Goal: Navigation & Orientation: Find specific page/section

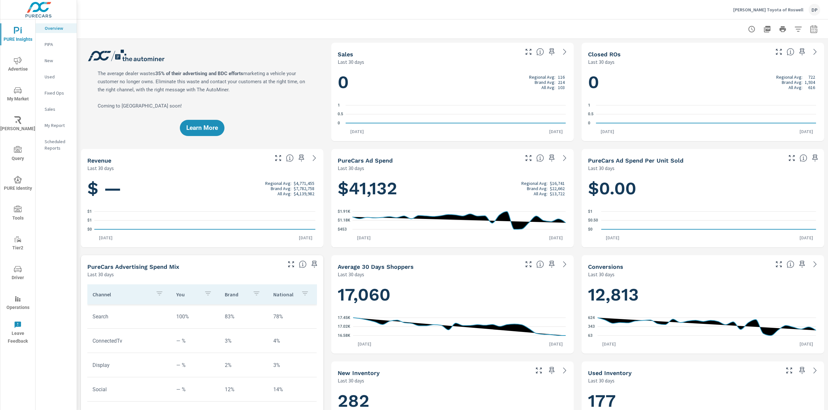
scroll to position [0, 0]
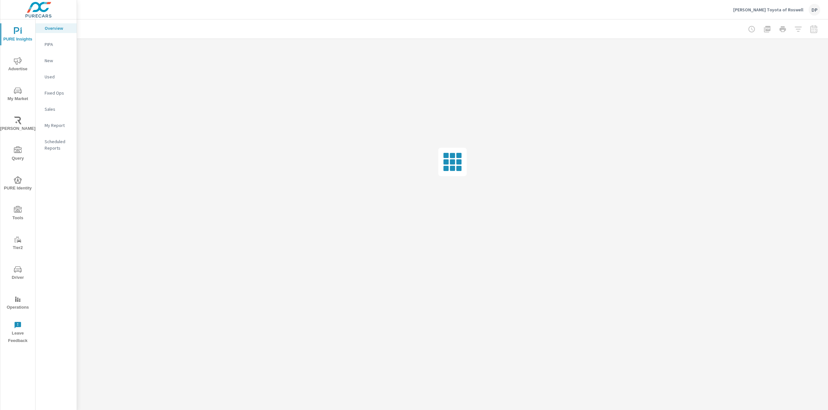
click at [63, 145] on p "Scheduled Reports" at bounding box center [58, 144] width 27 height 13
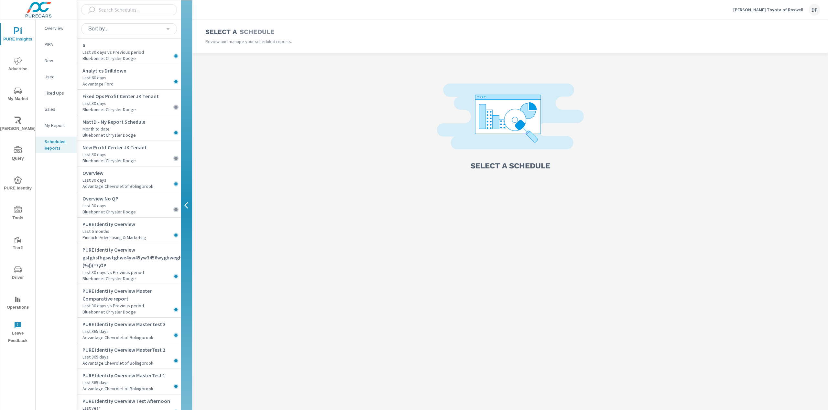
click at [179, 22] on div "Sort by..." at bounding box center [129, 28] width 104 height 19
click at [165, 29] on div "Sort by..." at bounding box center [127, 29] width 78 height 6
click at [130, 67] on li "Last Created" at bounding box center [129, 67] width 74 height 12
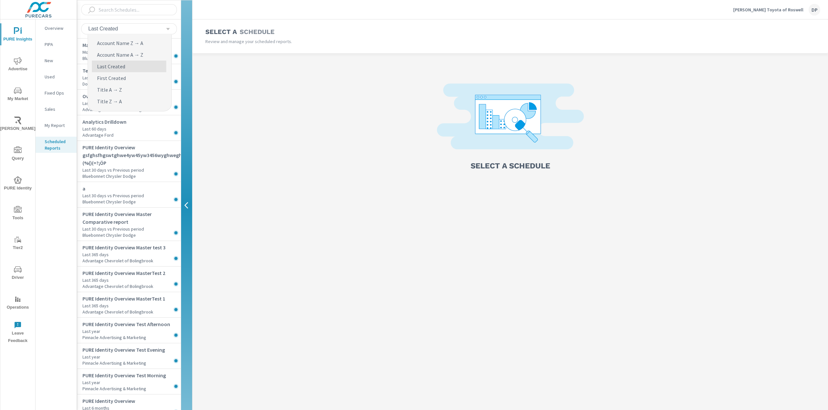
click at [154, 34] on div "Last Created" at bounding box center [129, 28] width 88 height 11
click at [127, 86] on li "Title A → Z" at bounding box center [129, 90] width 74 height 12
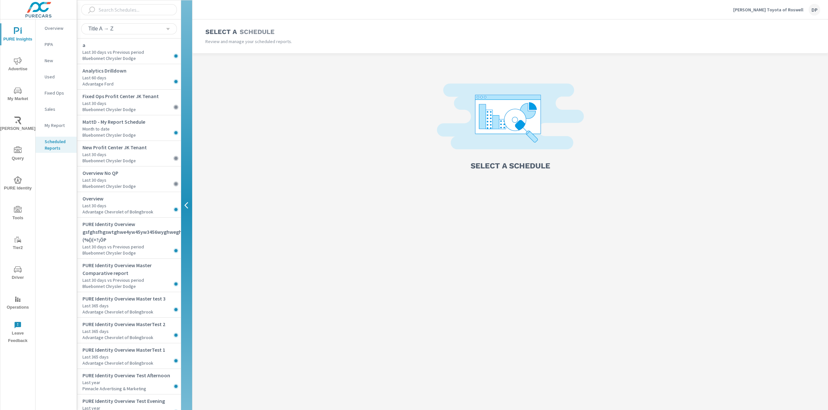
click at [139, 33] on div "Title A → Z" at bounding box center [129, 28] width 88 height 11
click at [126, 41] on p "Account Name Z → A" at bounding box center [120, 43] width 46 height 8
